Goal: Check status: Check status

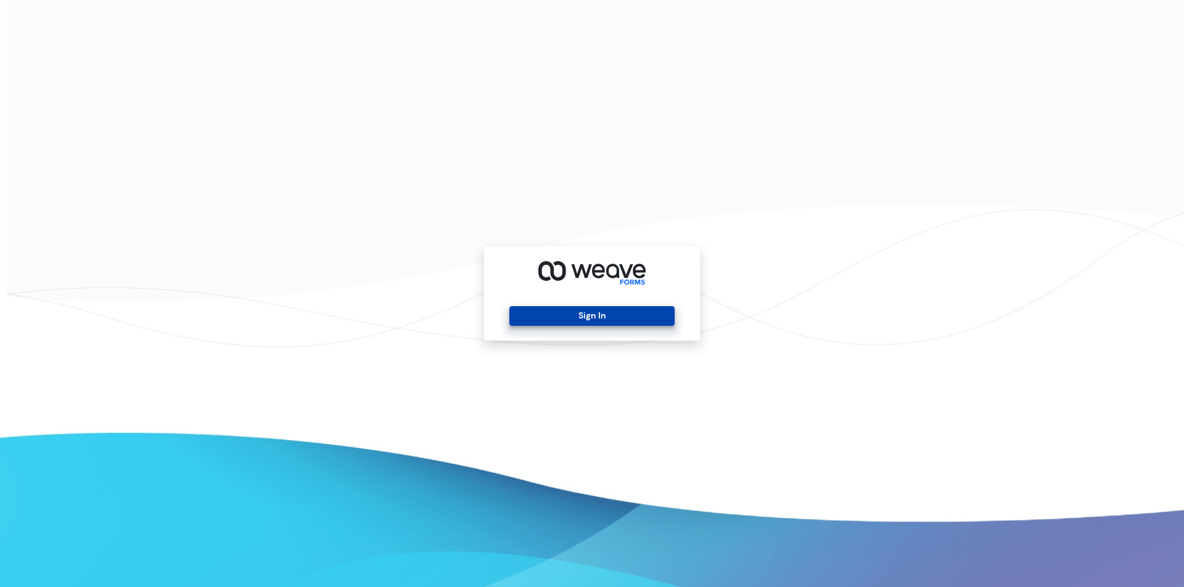
click at [542, 308] on button "Sign In" at bounding box center [591, 316] width 165 height 20
